Goal: Entertainment & Leisure: Consume media (video, audio)

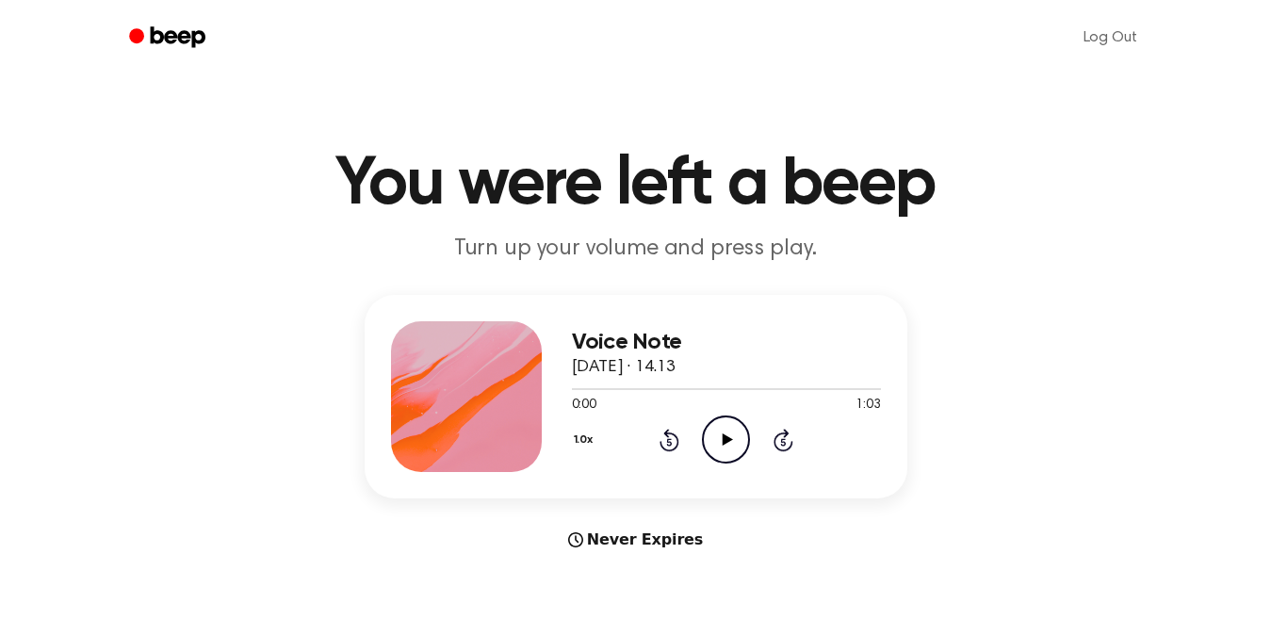
click at [731, 442] on icon "Play Audio" at bounding box center [726, 440] width 48 height 48
click at [729, 437] on icon at bounding box center [728, 440] width 10 height 12
click at [724, 436] on icon at bounding box center [728, 440] width 10 height 12
click at [724, 436] on icon at bounding box center [726, 440] width 8 height 12
